Goal: Task Accomplishment & Management: Complete application form

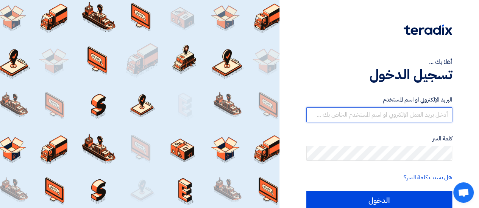
click at [358, 119] on input "text" at bounding box center [379, 114] width 146 height 15
type input "[DOMAIN_NAME][EMAIL_ADDRESS][DOMAIN_NAME]"
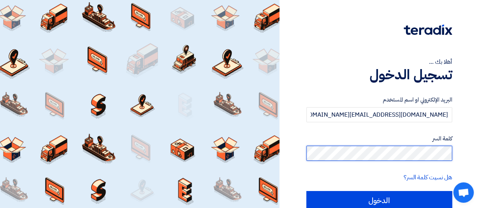
click at [306, 191] on input "الدخول" at bounding box center [379, 200] width 146 height 19
type input "Sign in"
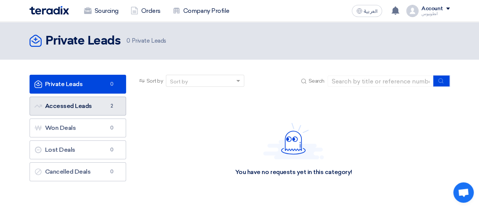
click at [67, 103] on link "Accessed Leads Accessed Leads 2" at bounding box center [78, 106] width 96 height 19
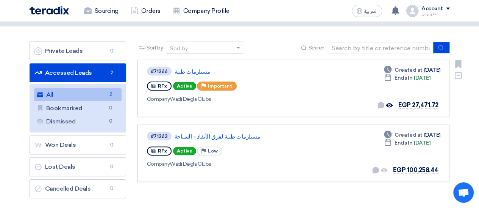
scroll to position [34, 0]
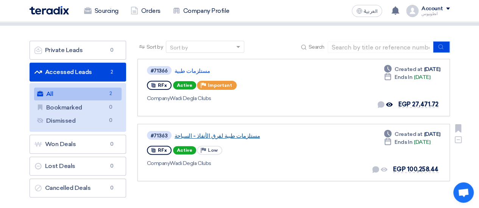
click at [207, 137] on link "مستلزمات طبية لفرق الأنفاذ - السباحة" at bounding box center [268, 136] width 189 height 7
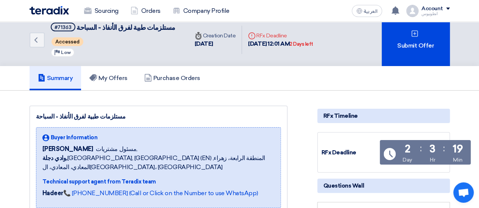
scroll to position [9, 0]
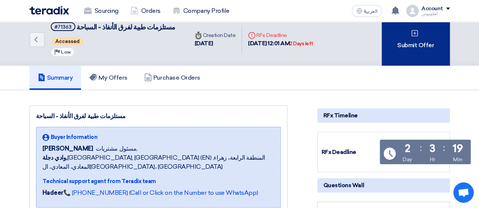
click at [408, 40] on div "Submit Offer" at bounding box center [415, 39] width 68 height 53
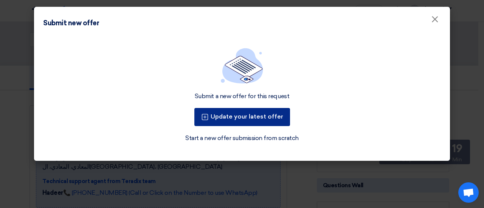
click at [274, 117] on button "Update your latest offer" at bounding box center [242, 117] width 96 height 18
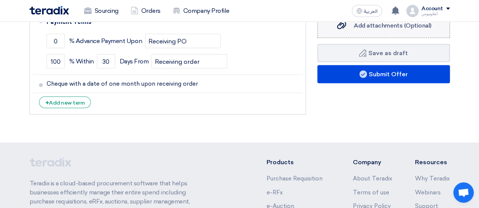
scroll to position [773, 0]
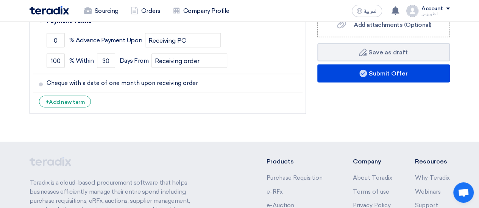
scroll to position [9, 0]
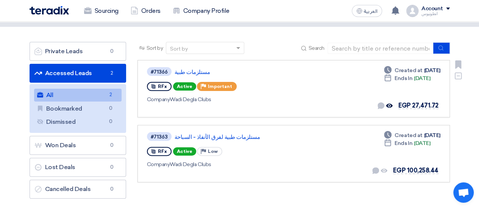
scroll to position [27, 0]
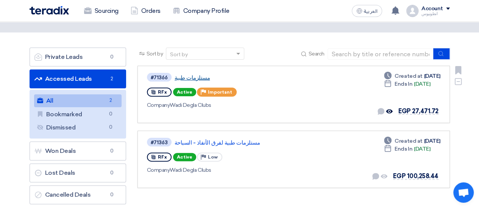
click at [184, 78] on link "مستلزمات طبية" at bounding box center [268, 78] width 189 height 7
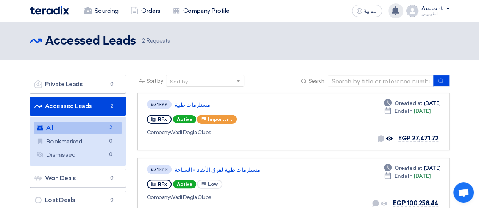
click at [392, 11] on icon at bounding box center [395, 10] width 8 height 8
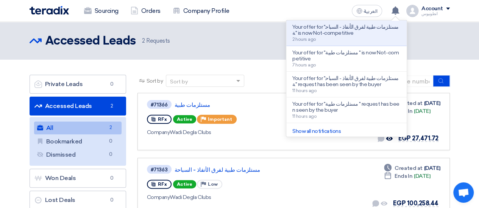
click at [270, 70] on section "Private Leads Private Leads 0 Accessed Leads Accessed Leads 2 All All 2 Bookmar…" at bounding box center [239, 155] width 479 height 191
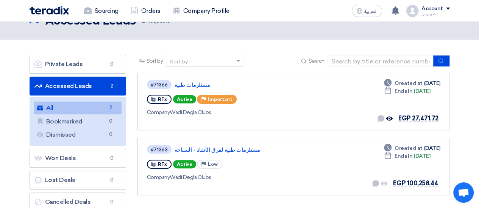
scroll to position [20, 0]
